Goal: Check status: Check status

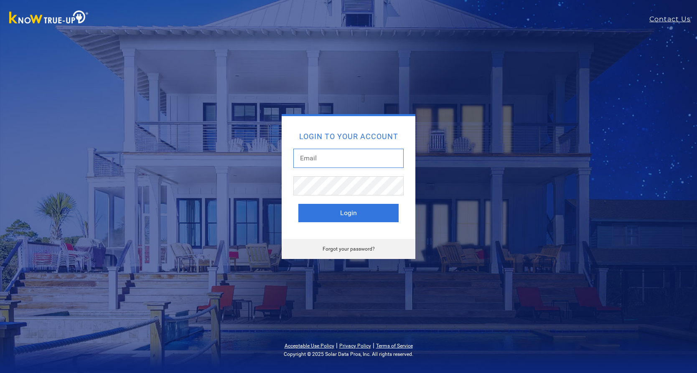
type input "dustandkris@comcast.net"
click at [349, 213] on button "Login" at bounding box center [348, 213] width 100 height 18
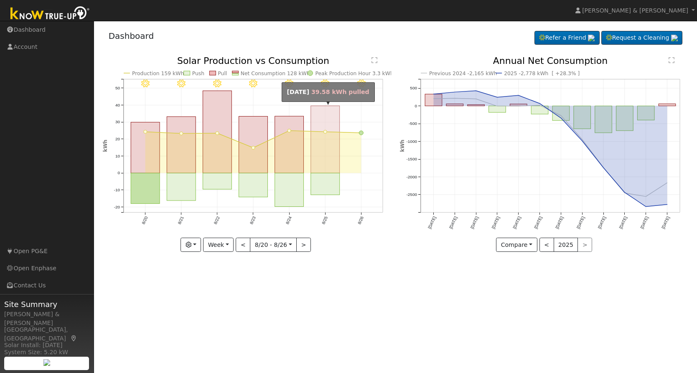
click at [325, 171] on rect "onclick=""" at bounding box center [325, 139] width 29 height 67
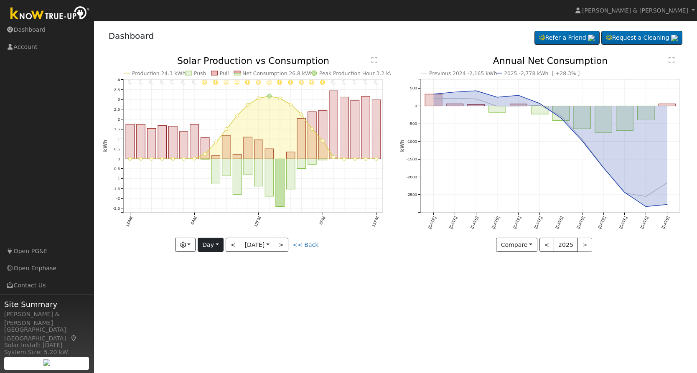
click at [203, 240] on button "Day" at bounding box center [211, 245] width 26 height 14
click at [219, 273] on link "Week" at bounding box center [227, 274] width 58 height 12
type input "2025-08-20"
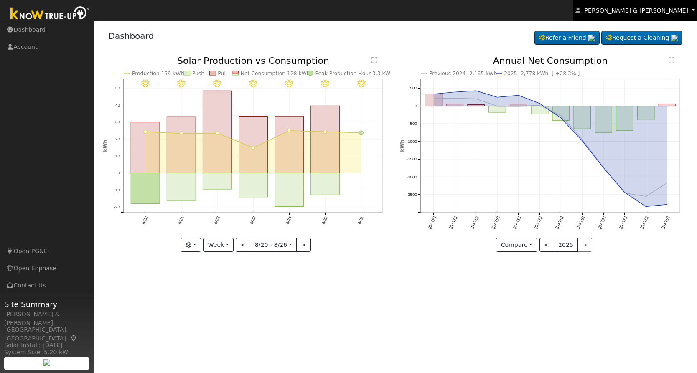
click at [631, 11] on span "Kristin & Dustin Scharnick" at bounding box center [635, 10] width 106 height 7
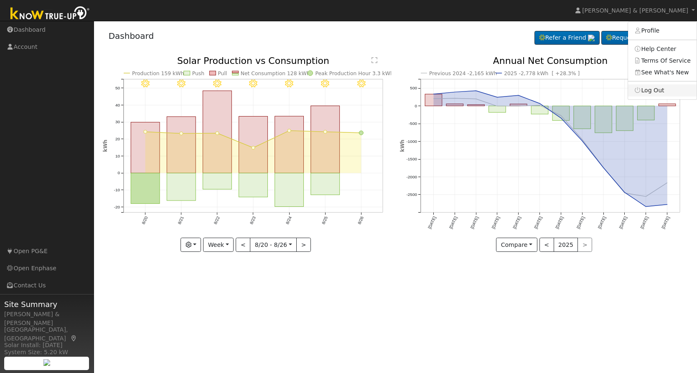
click at [649, 86] on link "Log Out" at bounding box center [662, 90] width 69 height 12
